Goal: Task Accomplishment & Management: Use online tool/utility

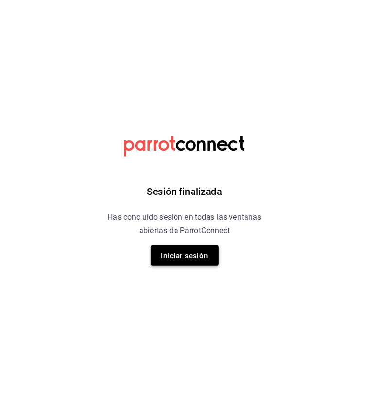
click at [172, 260] on button "Iniciar sesión" at bounding box center [185, 256] width 68 height 20
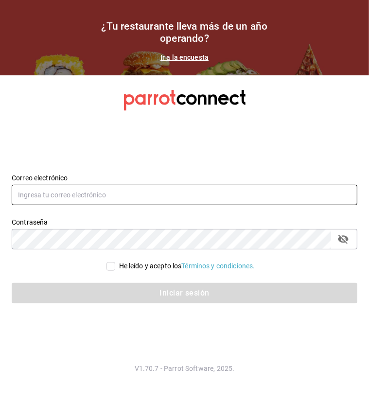
type input "[EMAIL_ADDRESS][PERSON_NAME][DOMAIN_NAME]"
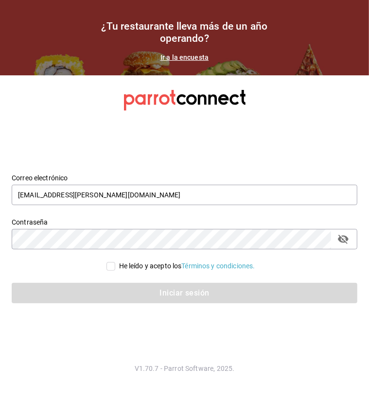
click at [107, 264] on input "He leído y acepto los Términos y condiciones." at bounding box center [111, 266] width 9 height 9
checkbox input "true"
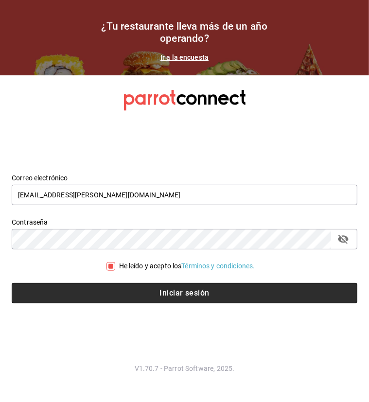
click at [147, 291] on button "Iniciar sesión" at bounding box center [185, 293] width 346 height 20
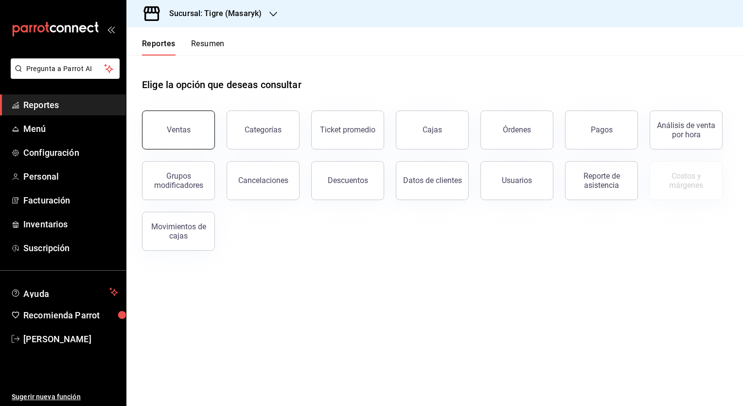
click at [177, 119] on button "Ventas" at bounding box center [178, 129] width 73 height 39
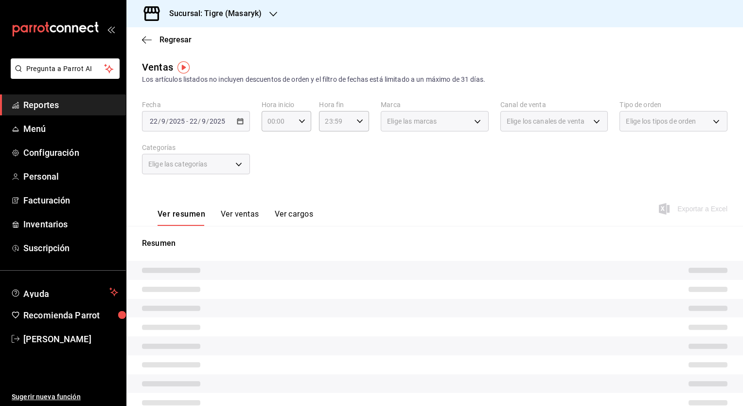
click at [266, 16] on div "Sucursal: Tigre (Masaryk)" at bounding box center [207, 13] width 147 height 27
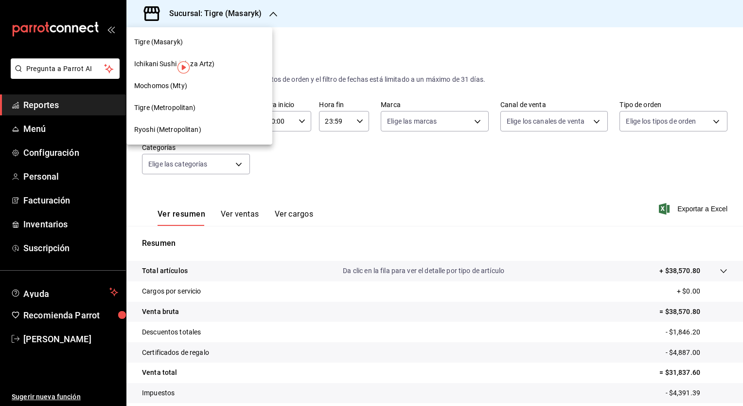
click at [193, 133] on span "Ryoshi (Metropolitan)" at bounding box center [167, 130] width 67 height 10
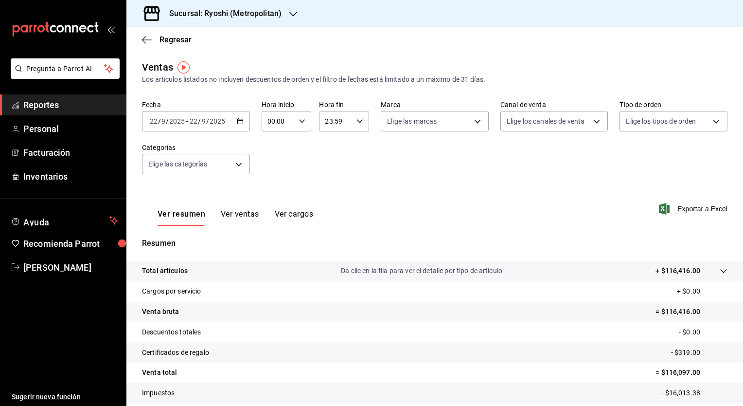
click at [317, 172] on div "Fecha [DATE] [DATE] - [DATE] [DATE] Hora inicio 00:00 Hora inicio Hora fin 23:5…" at bounding box center [435, 143] width 586 height 86
click at [305, 128] on div "00:00 Hora inicio" at bounding box center [287, 121] width 50 height 20
click at [271, 163] on span "05" at bounding box center [272, 160] width 9 height 8
type input "05:00"
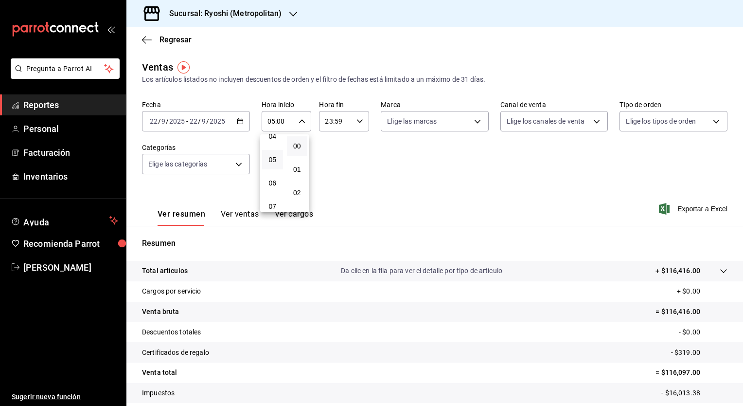
click at [358, 121] on div at bounding box center [371, 203] width 743 height 406
click at [358, 121] on \(Stroke\) "button" at bounding box center [360, 120] width 6 height 3
click at [331, 148] on span "04" at bounding box center [329, 146] width 9 height 8
type input "04:59"
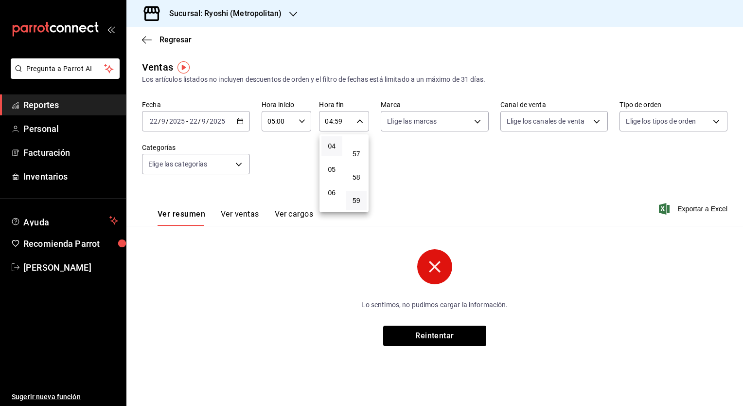
click at [242, 122] on div at bounding box center [371, 203] width 743 height 406
click at [242, 122] on icon "button" at bounding box center [240, 121] width 7 height 7
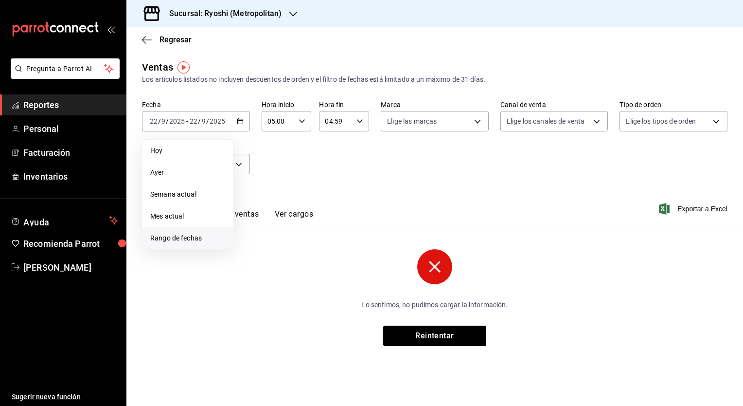
click at [196, 236] on span "Rango de fechas" at bounding box center [187, 238] width 75 height 10
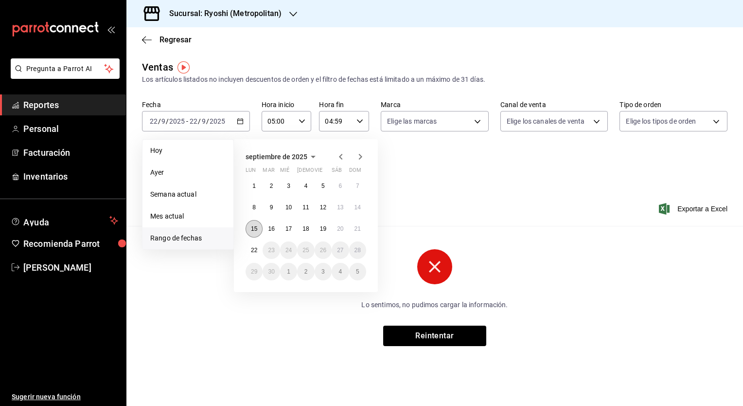
click at [255, 228] on abbr "15" at bounding box center [254, 228] width 6 height 7
click at [272, 229] on abbr "16" at bounding box center [271, 228] width 6 height 7
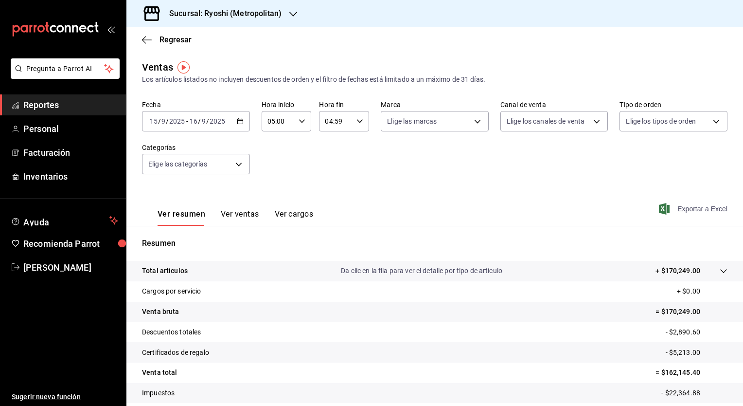
click at [369, 211] on span "Exportar a Excel" at bounding box center [694, 209] width 67 height 12
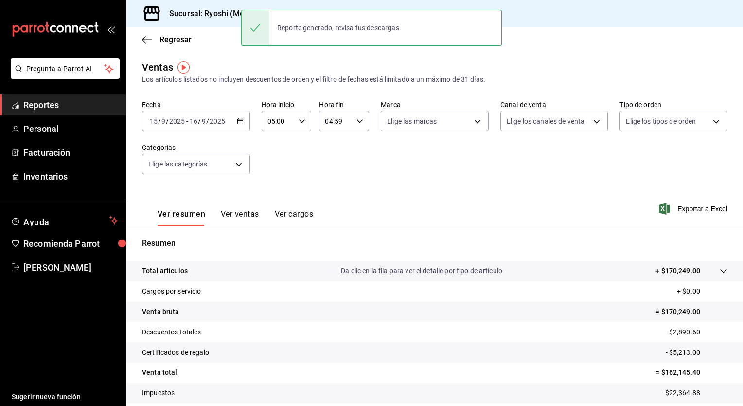
click at [324, 353] on tr "Certificados de regalo - $5,213.00" at bounding box center [434, 352] width 617 height 20
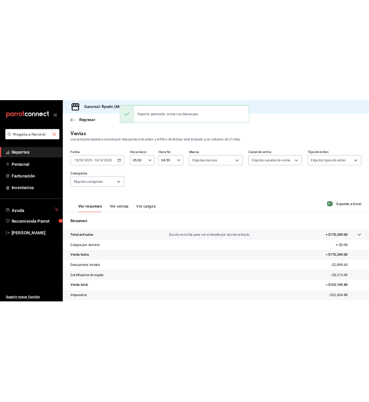
scroll to position [60, 0]
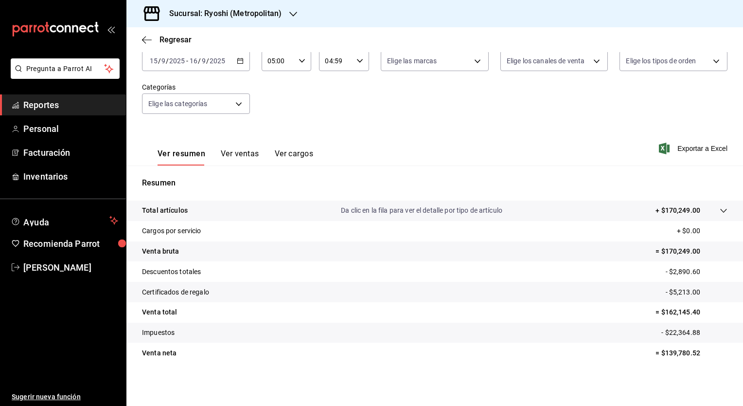
click at [334, 103] on div "Fecha [DATE] [DATE] - [DATE] [DATE] Hora inicio 05:00 Hora inicio Hora fin 04:5…" at bounding box center [435, 83] width 586 height 86
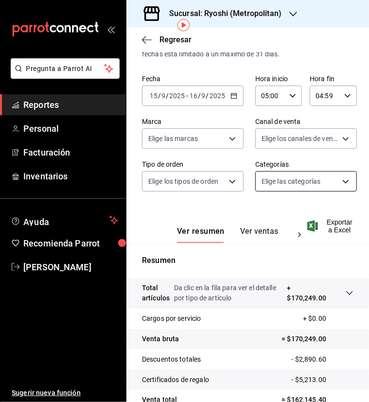
scroll to position [30, 0]
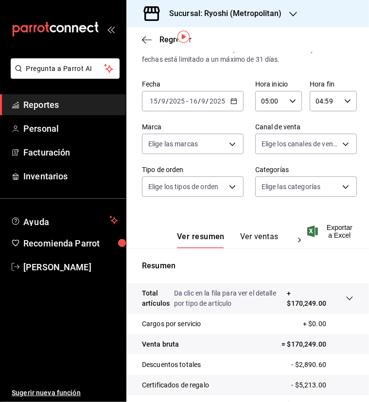
click at [231, 102] on icon "button" at bounding box center [234, 101] width 7 height 7
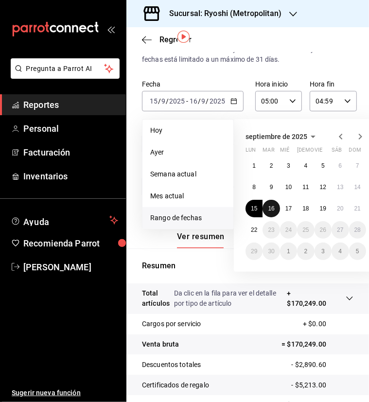
click at [272, 208] on abbr "16" at bounding box center [271, 208] width 6 height 7
click at [288, 208] on abbr "17" at bounding box center [289, 208] width 6 height 7
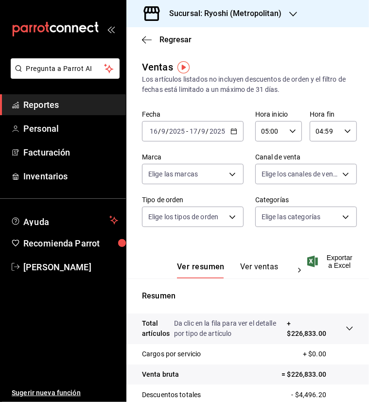
click at [231, 133] on icon "button" at bounding box center [234, 131] width 7 height 7
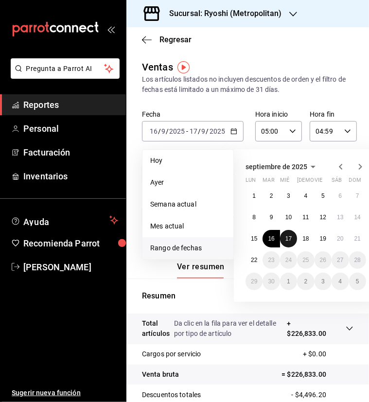
click at [289, 233] on button "17" at bounding box center [288, 239] width 17 height 18
click at [305, 237] on abbr "18" at bounding box center [306, 238] width 6 height 7
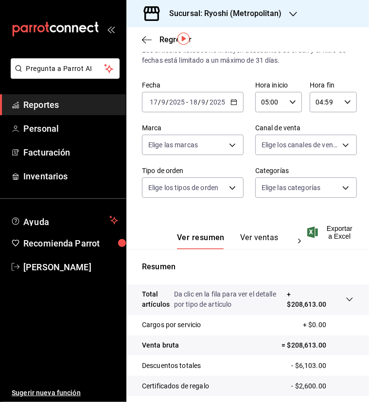
scroll to position [28, 0]
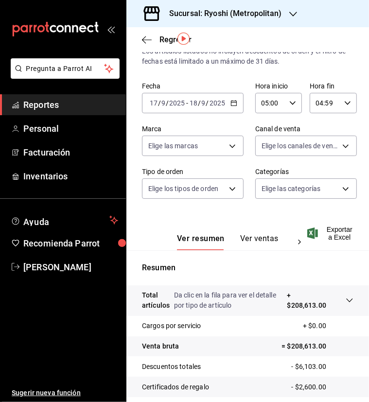
click at [231, 106] on \(Stroke\) "button" at bounding box center [234, 103] width 6 height 5
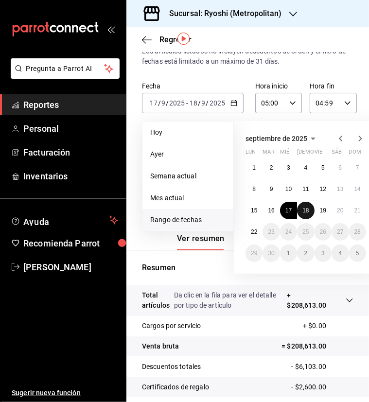
click at [309, 210] on button "18" at bounding box center [305, 211] width 17 height 18
click at [325, 209] on abbr "19" at bounding box center [323, 210] width 6 height 7
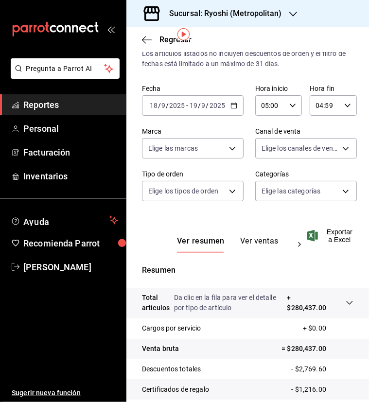
scroll to position [24, 0]
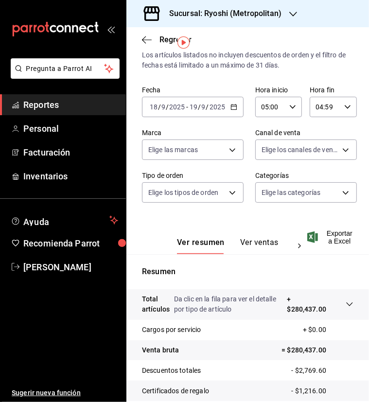
click at [232, 105] on icon "button" at bounding box center [234, 107] width 7 height 7
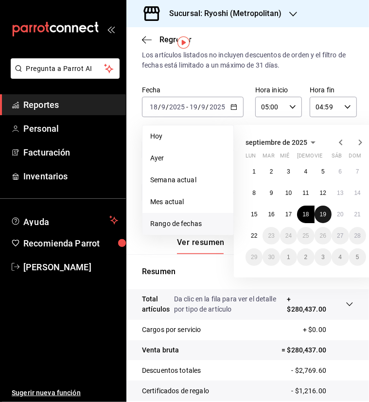
click at [323, 216] on abbr "19" at bounding box center [323, 214] width 6 height 7
click at [338, 214] on abbr "20" at bounding box center [340, 214] width 6 height 7
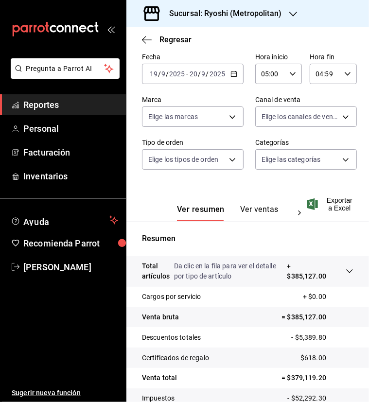
scroll to position [57, 0]
click at [231, 77] on \(Stroke\) "button" at bounding box center [234, 74] width 6 height 5
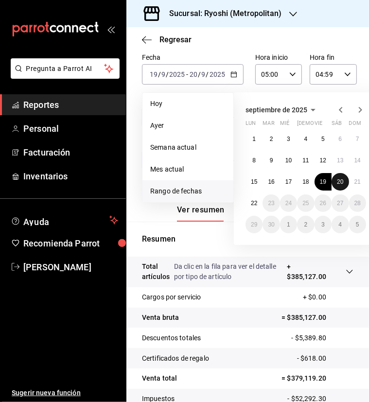
click at [341, 179] on abbr "20" at bounding box center [340, 182] width 6 height 7
click at [356, 181] on abbr "21" at bounding box center [358, 182] width 6 height 7
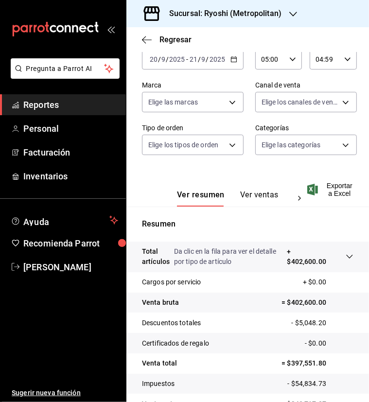
scroll to position [56, 0]
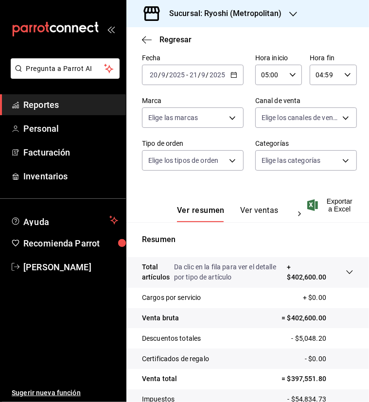
click at [231, 76] on icon "button" at bounding box center [234, 75] width 7 height 7
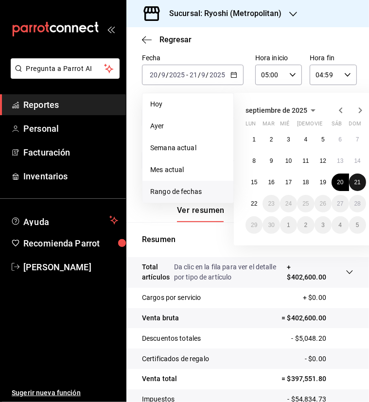
click at [356, 181] on abbr "21" at bounding box center [358, 182] width 6 height 7
click at [254, 204] on abbr "22" at bounding box center [254, 203] width 6 height 7
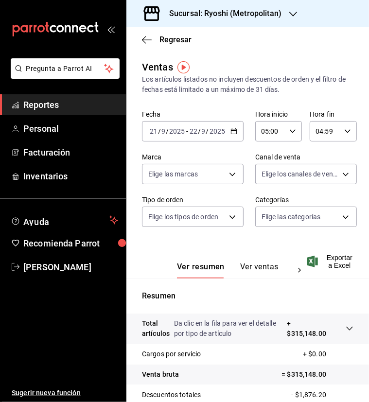
click at [231, 131] on icon "button" at bounding box center [234, 131] width 7 height 7
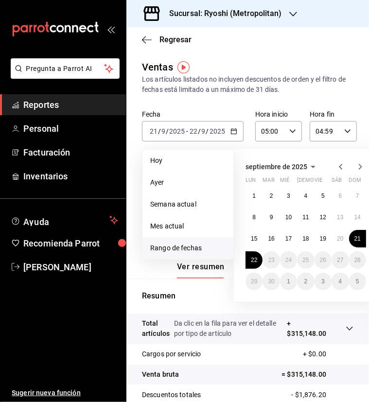
click at [176, 247] on span "Rango de fechas" at bounding box center [187, 248] width 75 height 10
click at [306, 237] on abbr "18" at bounding box center [306, 238] width 6 height 7
click at [325, 235] on abbr "19" at bounding box center [323, 238] width 6 height 7
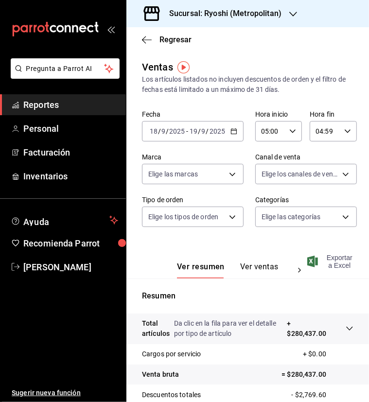
click at [331, 260] on span "Exportar a Excel" at bounding box center [331, 262] width 44 height 16
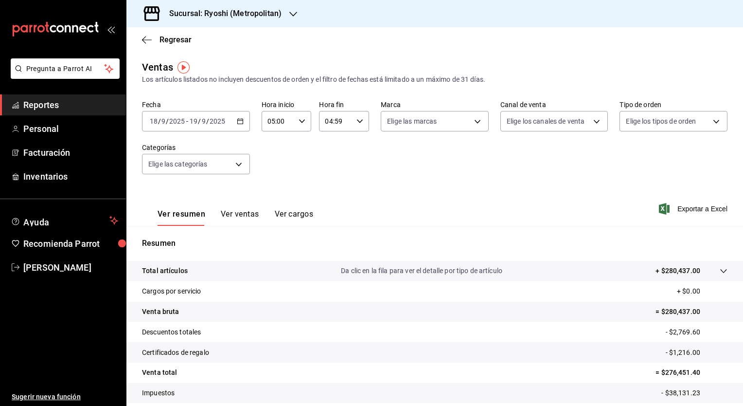
click at [360, 136] on div "Fecha [DATE] [DATE] - [DATE] [DATE] Hora inicio 05:00 Hora inicio Hora fin 04:5…" at bounding box center [435, 143] width 586 height 86
click at [369, 196] on div "Ver resumen Ver ventas Ver cargos Exportar a Excel" at bounding box center [434, 206] width 617 height 40
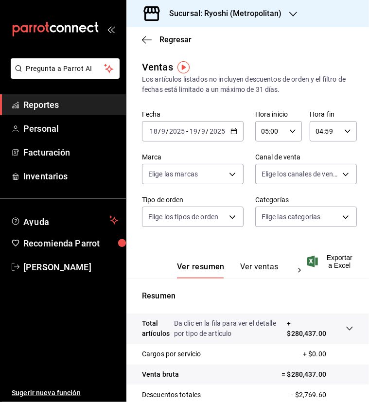
click at [234, 134] on icon "button" at bounding box center [234, 131] width 7 height 7
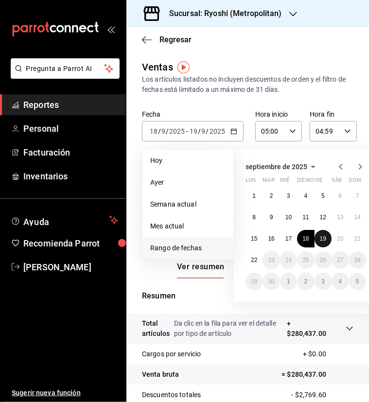
click at [320, 239] on abbr "19" at bounding box center [323, 238] width 6 height 7
click at [337, 238] on abbr "20" at bounding box center [340, 238] width 6 height 7
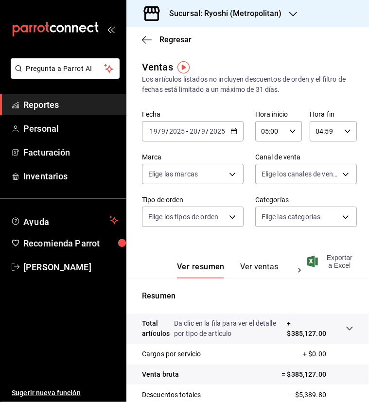
click at [341, 262] on span "Exportar a Excel" at bounding box center [331, 262] width 44 height 16
click at [310, 45] on div "Regresar" at bounding box center [247, 39] width 243 height 25
click at [233, 132] on icon "button" at bounding box center [234, 131] width 7 height 7
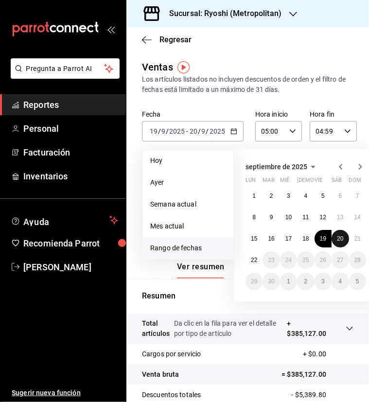
click at [341, 239] on abbr "20" at bounding box center [340, 238] width 6 height 7
click at [358, 240] on abbr "21" at bounding box center [358, 238] width 6 height 7
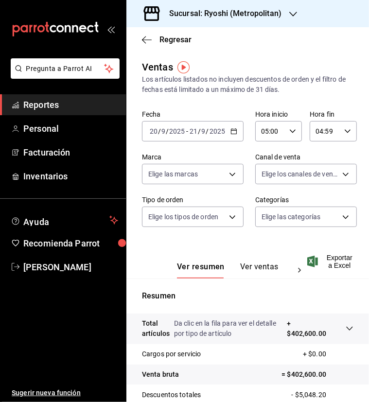
click at [210, 103] on div "Ventas Los artículos listados no incluyen descuentos de orden y el filtro de fe…" at bounding box center [247, 287] width 243 height 454
click at [338, 256] on span "Exportar a Excel" at bounding box center [331, 262] width 44 height 16
click at [311, 63] on div "Ventas Los artículos listados no incluyen descuentos de orden y el filtro de fe…" at bounding box center [248, 77] width 212 height 35
click at [233, 132] on \(Stroke\) "button" at bounding box center [234, 131] width 6 height 5
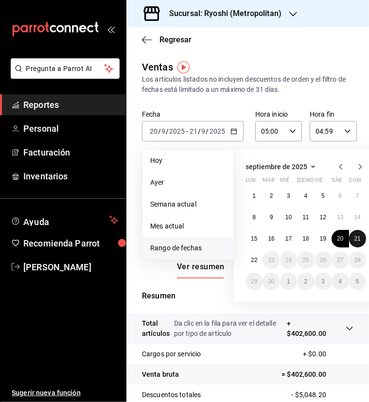
click at [355, 237] on abbr "21" at bounding box center [358, 238] width 6 height 7
click at [251, 261] on abbr "22" at bounding box center [254, 260] width 6 height 7
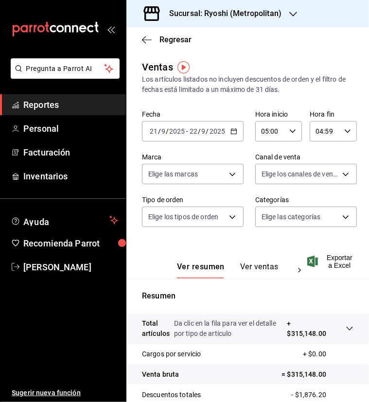
click at [343, 271] on div "Ver resumen Ver ventas Ver cargos Exportar a Excel" at bounding box center [247, 259] width 243 height 40
click at [342, 264] on span "Exportar a Excel" at bounding box center [331, 262] width 44 height 16
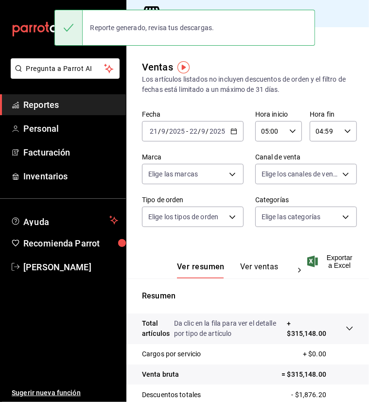
click at [332, 23] on div "Sucursal: Ryoshi (Metropolitan)" at bounding box center [247, 13] width 243 height 27
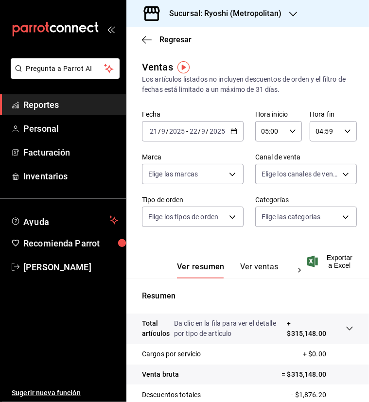
click at [250, 58] on main "Regresar Ventas Los artículos listados no incluyen descuentos de orden y el fil…" at bounding box center [247, 278] width 243 height 502
click at [276, 33] on div "Regresar" at bounding box center [247, 39] width 243 height 25
click at [180, 39] on span "Regresar" at bounding box center [176, 39] width 32 height 9
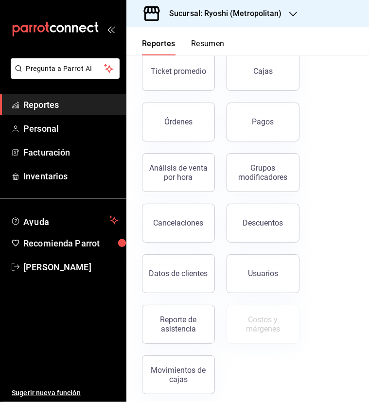
scroll to position [117, 0]
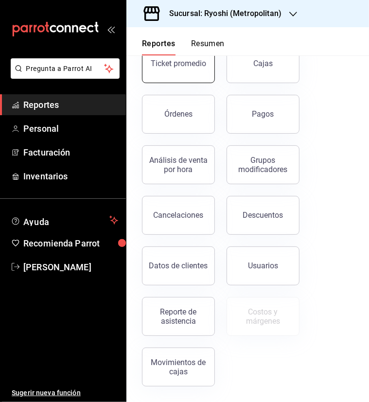
click at [190, 72] on button "Ticket promedio" at bounding box center [178, 63] width 73 height 39
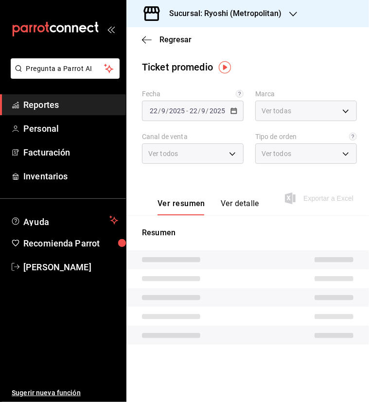
type input "afd8f7e0-6441-4225-b079-3ecb6f1759bb,a0f13850-a6cf-4674-87cd-ec670d2b59b9"
type input "PARROT,UBER_EATS,RAPPI,DIDI_FOOD,ONLINE"
type input "66739285-5da5-466b-8cb0-407c1ed0a2c8,c0a0eaab-5666-47ab-bb2c-041c46edcfe4,3fb15…"
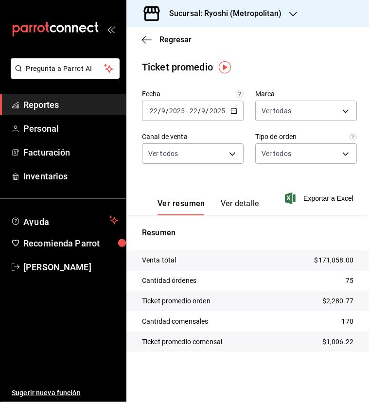
click at [235, 111] on icon "button" at bounding box center [234, 111] width 7 height 7
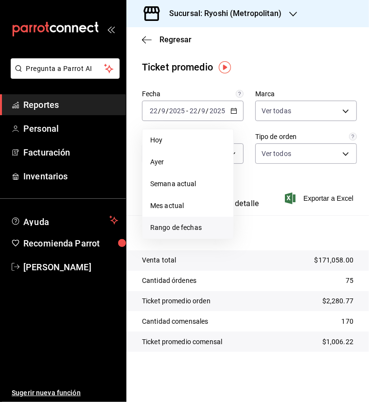
click at [185, 227] on span "Rango de fechas" at bounding box center [187, 228] width 75 height 10
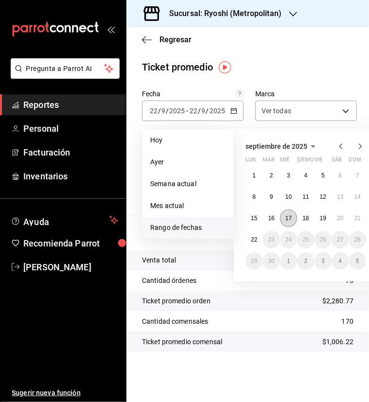
click at [288, 217] on abbr "17" at bounding box center [289, 218] width 6 height 7
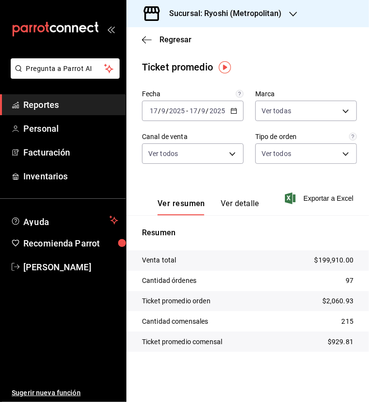
click at [234, 114] on icon "button" at bounding box center [234, 111] width 7 height 7
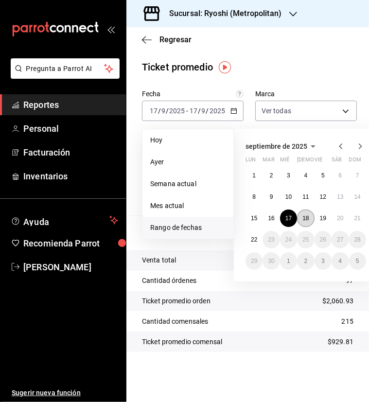
click at [307, 216] on abbr "18" at bounding box center [306, 218] width 6 height 7
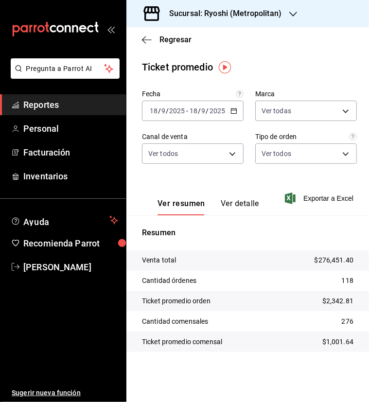
click at [236, 110] on \(Stroke\) "button" at bounding box center [233, 110] width 5 height 0
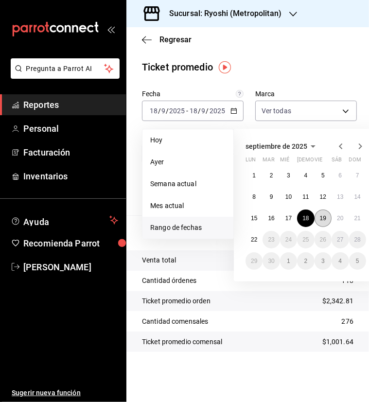
click at [324, 216] on abbr "19" at bounding box center [323, 218] width 6 height 7
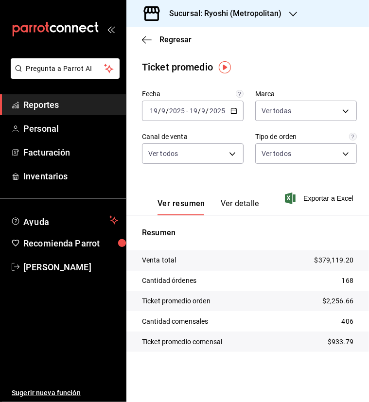
click at [234, 112] on icon "button" at bounding box center [234, 111] width 7 height 7
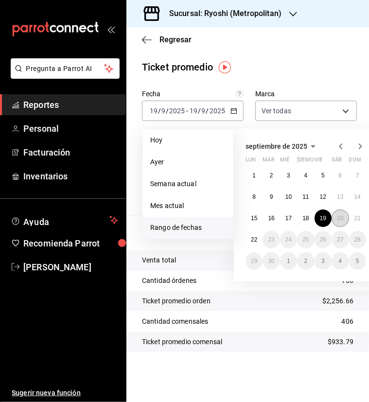
click at [339, 214] on button "20" at bounding box center [340, 219] width 17 height 18
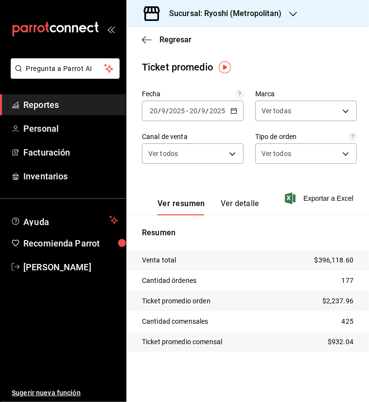
click at [270, 47] on div "Regresar" at bounding box center [247, 39] width 243 height 25
click at [234, 110] on \(Stroke\) "button" at bounding box center [233, 110] width 5 height 0
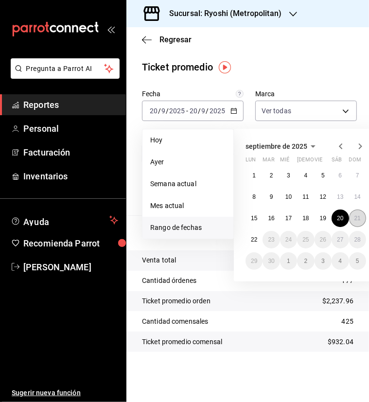
click at [361, 215] on abbr "21" at bounding box center [358, 218] width 6 height 7
